Goal: Information Seeking & Learning: Learn about a topic

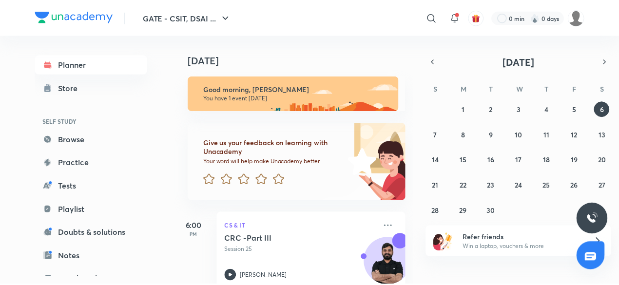
scroll to position [21, 0]
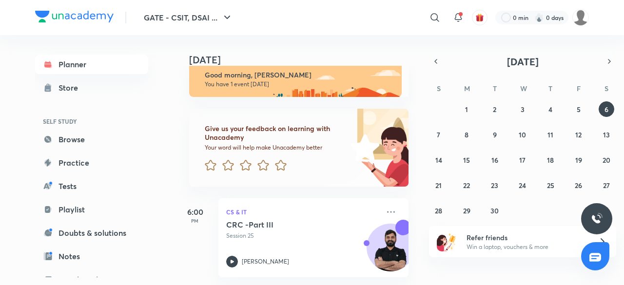
click at [518, 250] on p "Win a laptop, vouchers & more" at bounding box center [527, 247] width 120 height 9
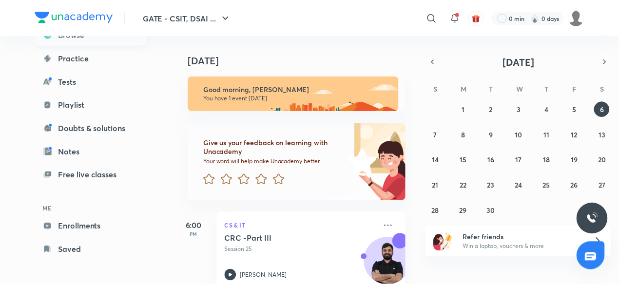
scroll to position [106, 0]
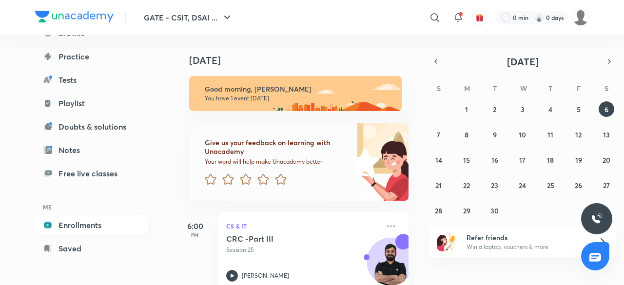
click at [71, 226] on link "Enrollments" at bounding box center [91, 226] width 113 height 20
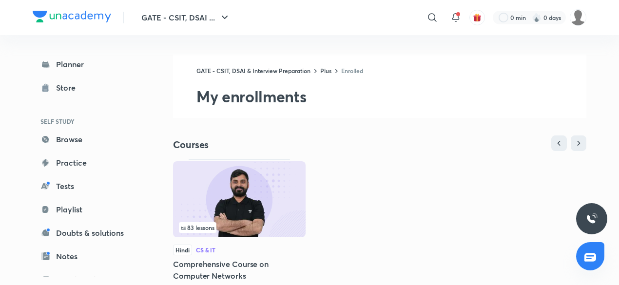
scroll to position [42, 0]
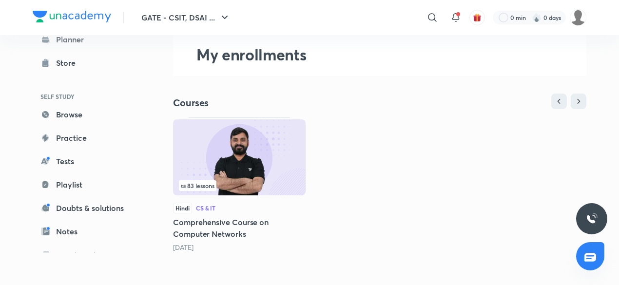
click at [258, 161] on img at bounding box center [239, 157] width 133 height 76
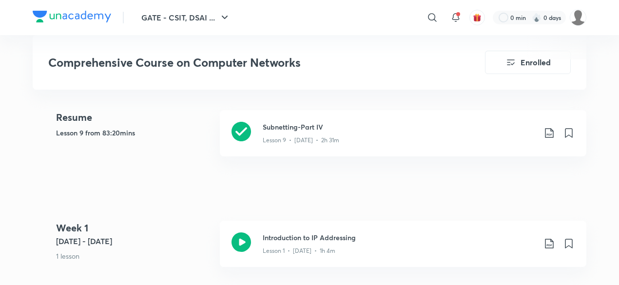
scroll to position [439, 0]
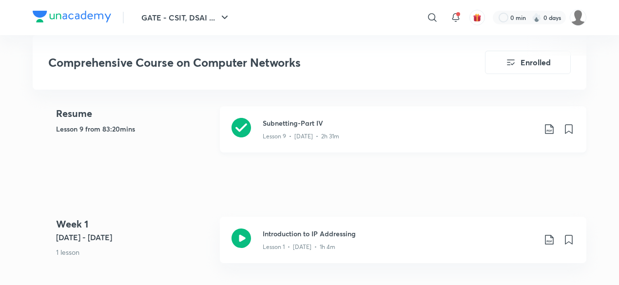
click at [248, 125] on icon at bounding box center [242, 128] width 20 height 20
